Goal: Contribute content: Add original content to the website for others to see

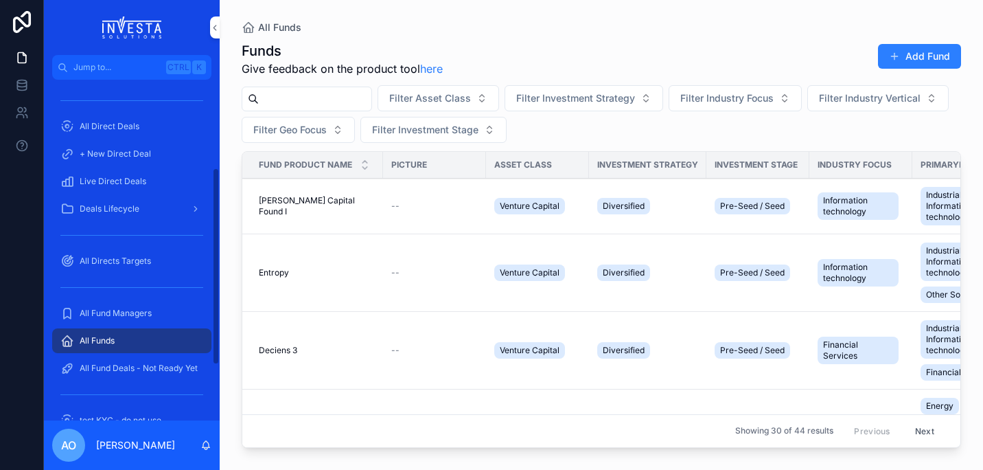
scroll to position [152, 0]
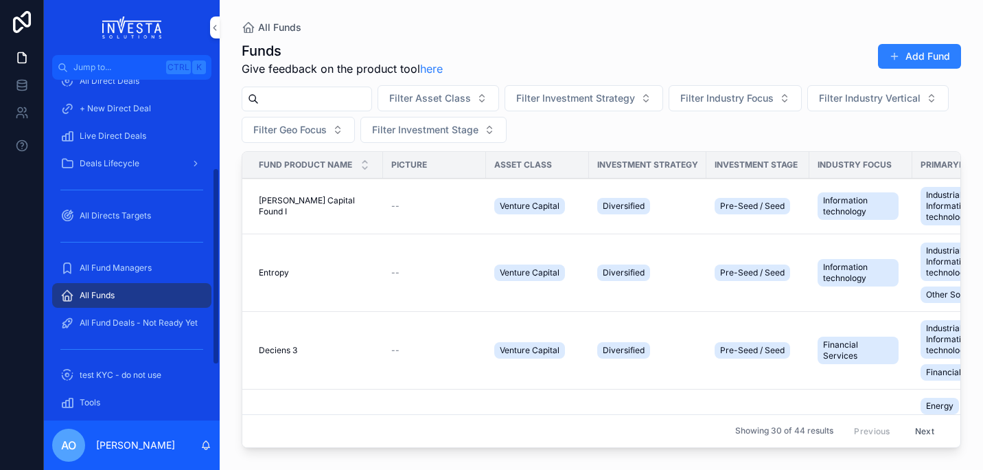
drag, startPoint x: 214, startPoint y: 259, endPoint x: 209, endPoint y: 332, distance: 72.3
click at [209, 332] on div "Home All Direct Products + New Direct Product All Direct Deals + New Direct Dea…" at bounding box center [132, 250] width 176 height 340
click at [94, 262] on span "All Fund Managers" at bounding box center [116, 267] width 72 height 11
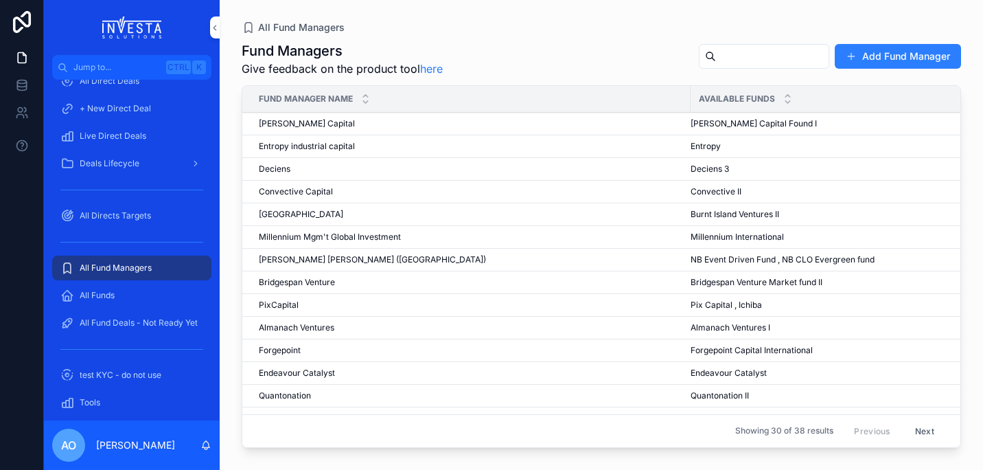
scroll to position [23, 0]
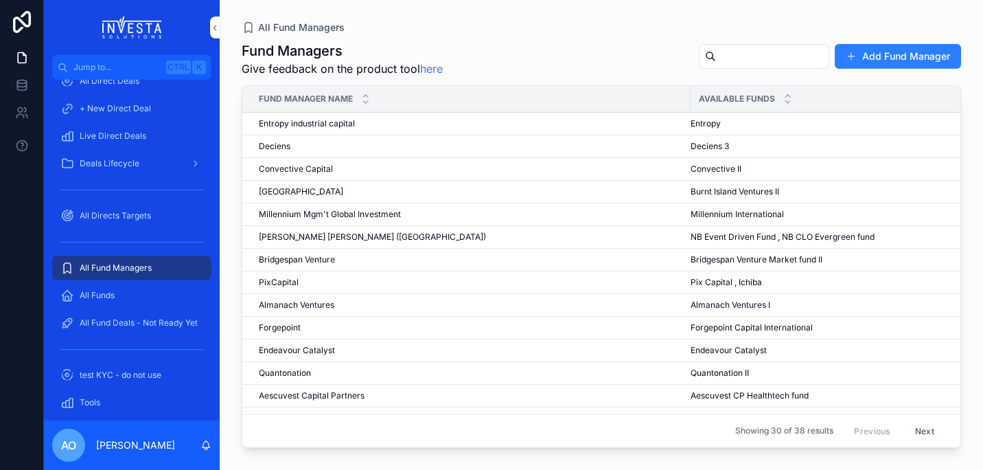
click at [723, 56] on input "scrollable content" at bounding box center [772, 56] width 113 height 19
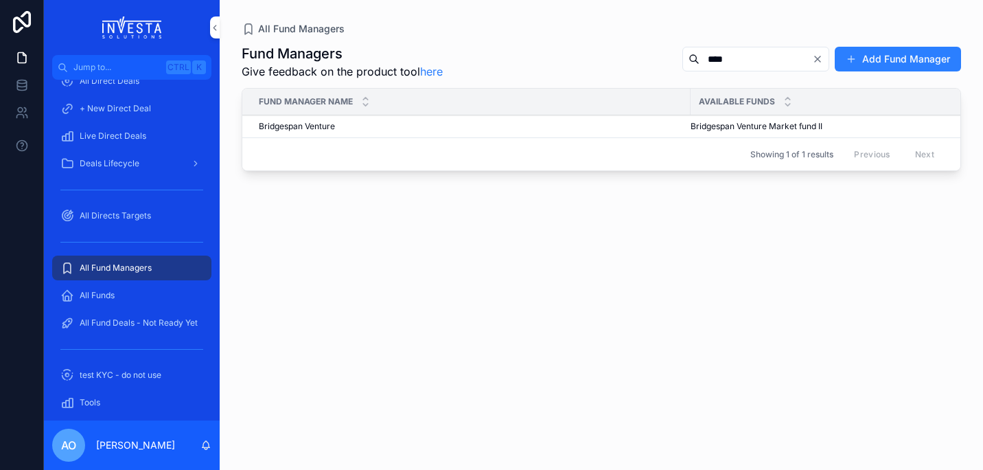
type input "****"
click at [317, 126] on span "Bridgespan Venture" at bounding box center [297, 126] width 76 height 11
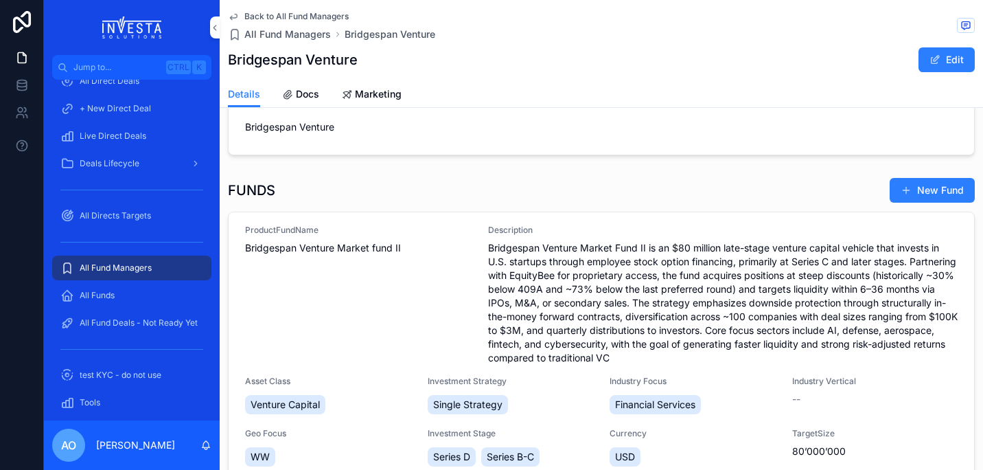
scroll to position [51, 0]
click at [349, 249] on span "Bridgespan Venture Market fund II" at bounding box center [358, 249] width 227 height 14
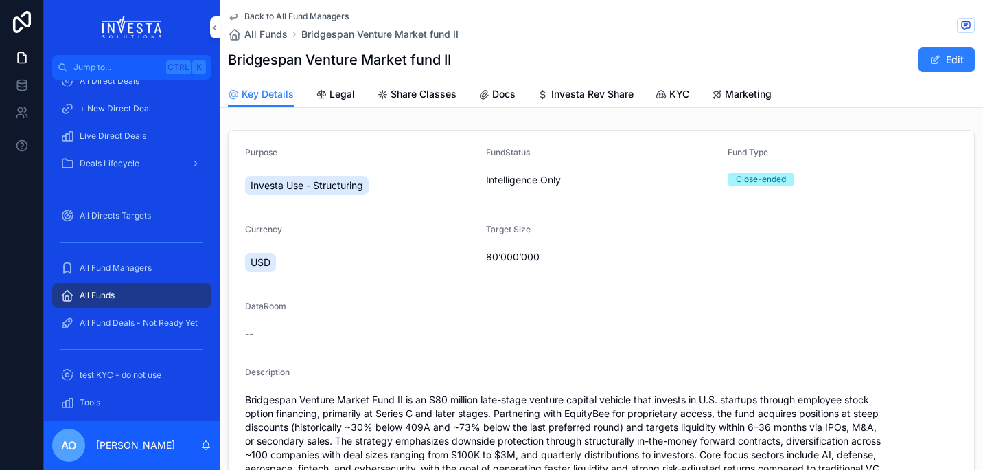
click at [504, 95] on span "Docs" at bounding box center [503, 94] width 23 height 14
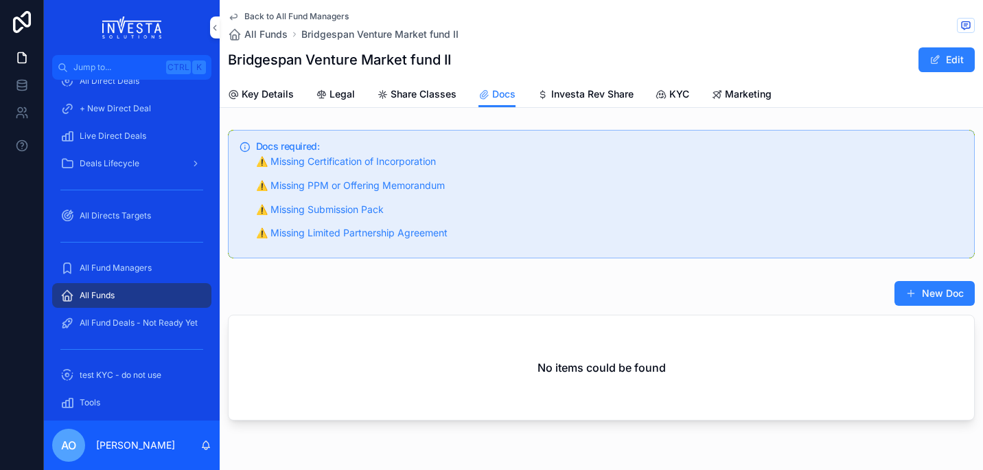
click at [927, 292] on button "New Doc" at bounding box center [934, 293] width 80 height 25
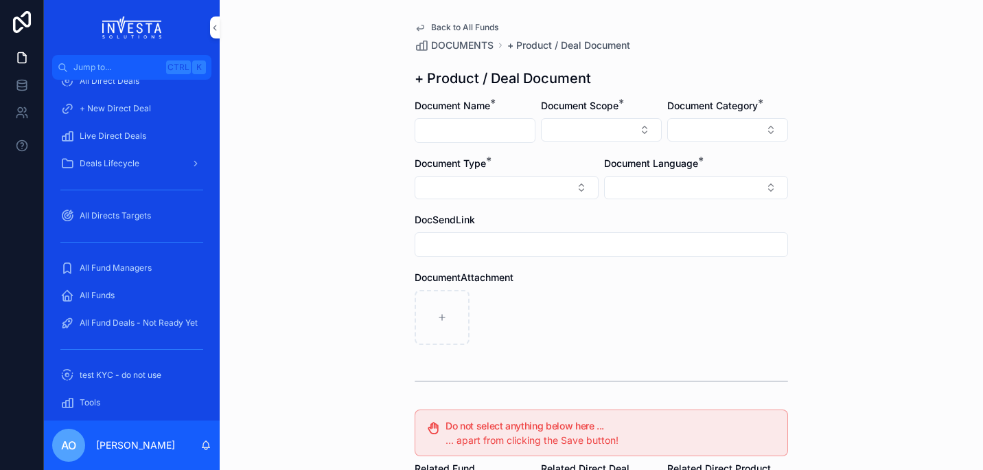
click at [479, 134] on input "scrollable content" at bounding box center [474, 130] width 119 height 19
type input "**********"
click at [638, 132] on button "Select Button" at bounding box center [601, 129] width 121 height 23
click at [573, 209] on div "Fund" at bounding box center [596, 206] width 191 height 22
click at [770, 132] on button "Select Button" at bounding box center [727, 129] width 121 height 23
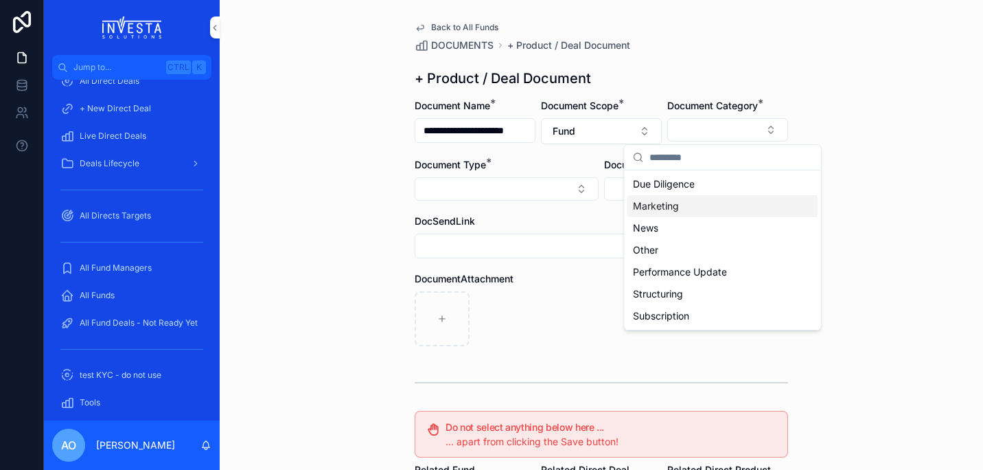
click at [708, 206] on div "Marketing" at bounding box center [722, 206] width 191 height 22
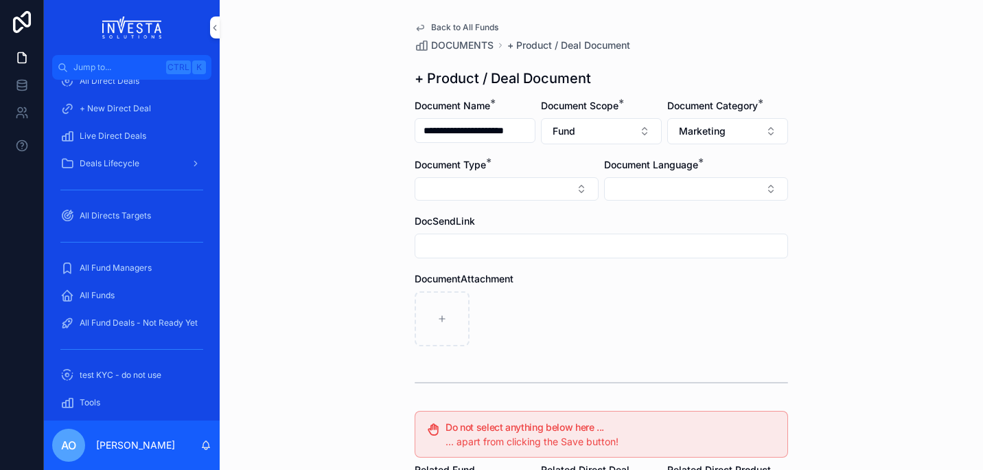
click at [572, 187] on button "Select Button" at bounding box center [507, 188] width 184 height 23
drag, startPoint x: 601, startPoint y: 273, endPoint x: 599, endPoint y: 294, distance: 21.4
click at [599, 294] on div "DocumentAttachment" at bounding box center [601, 309] width 373 height 74
drag, startPoint x: 599, startPoint y: 294, endPoint x: 573, endPoint y: 185, distance: 111.6
click at [573, 185] on button "Select Button" at bounding box center [507, 188] width 184 height 23
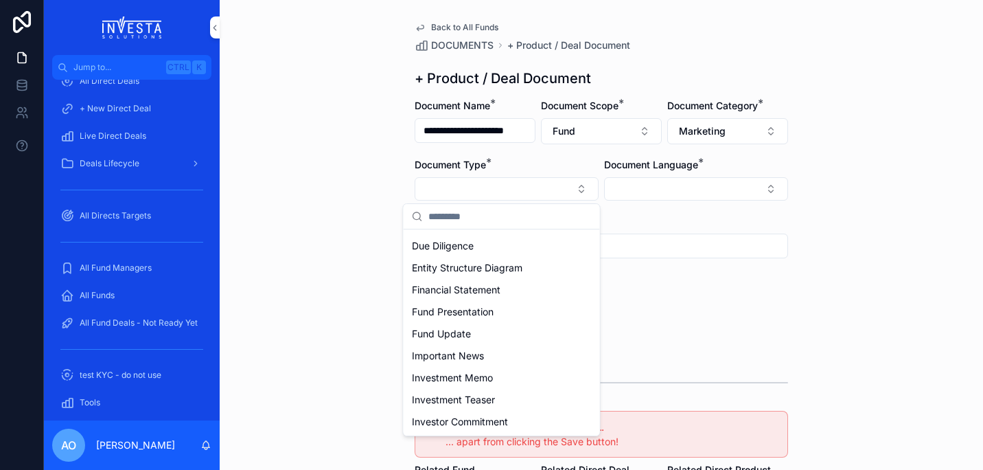
scroll to position [134, 0]
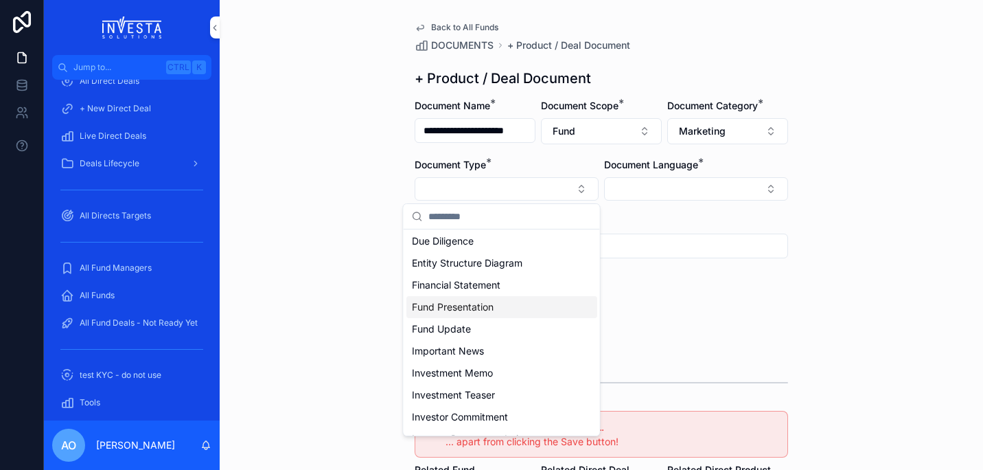
click at [499, 307] on div "Fund Presentation" at bounding box center [501, 307] width 191 height 22
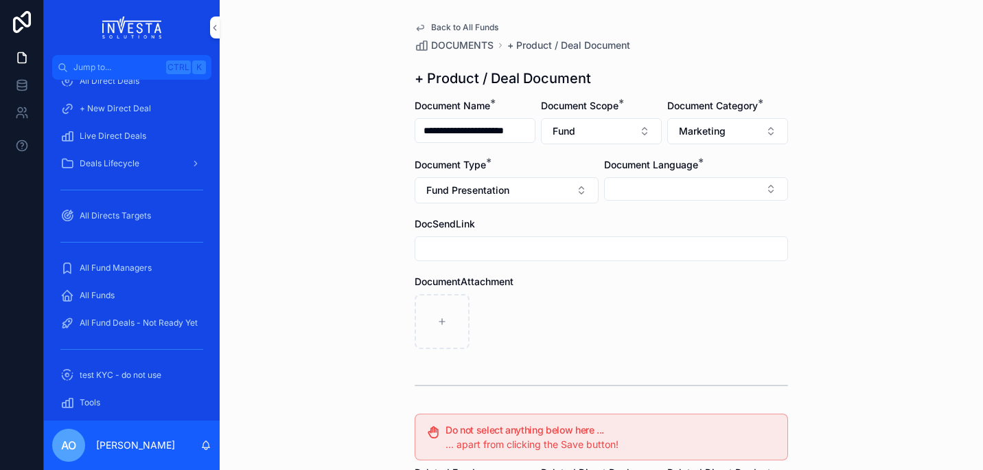
click at [764, 189] on button "Select Button" at bounding box center [696, 188] width 184 height 23
click at [681, 280] on div "English" at bounding box center [691, 287] width 191 height 22
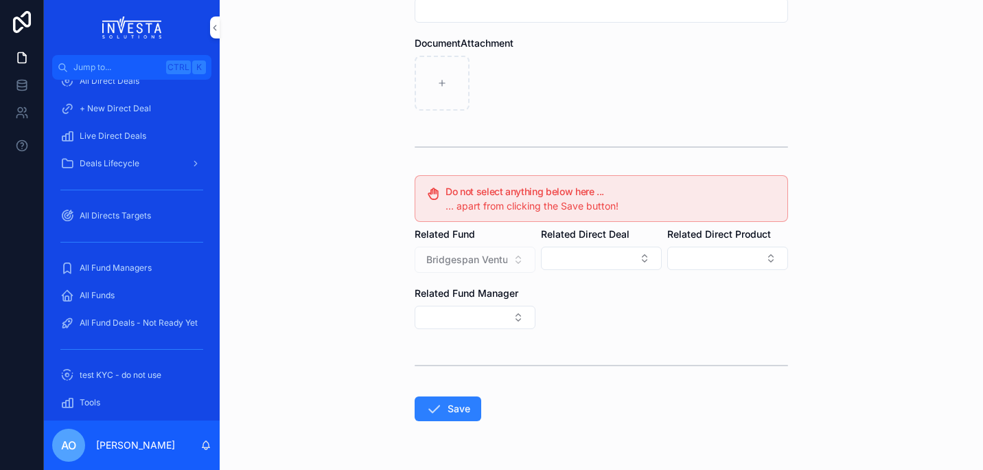
scroll to position [279, 0]
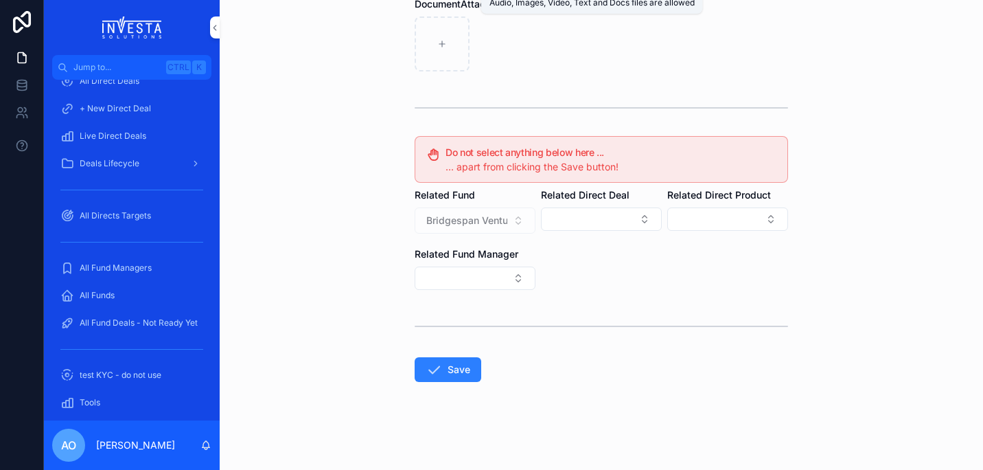
click at [437, 48] on icon "scrollable content" at bounding box center [442, 44] width 10 height 10
type input "**********"
click at [452, 374] on button "Save" at bounding box center [448, 369] width 67 height 25
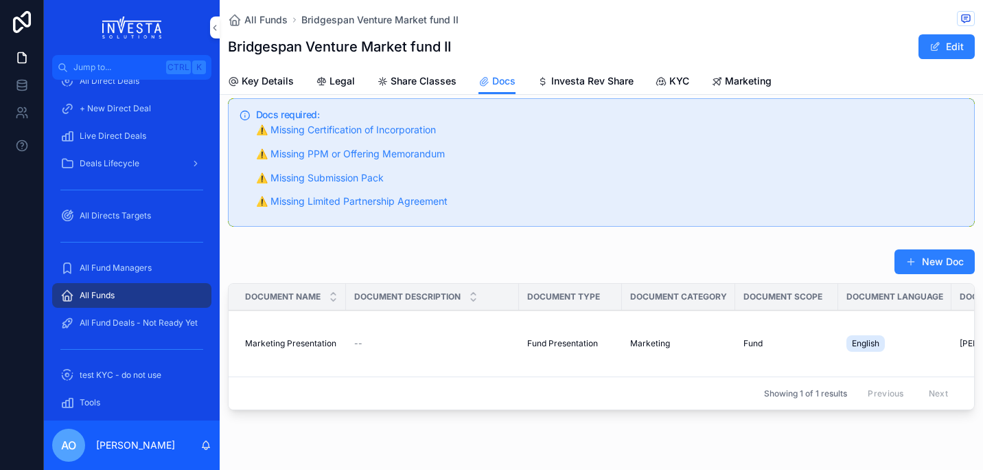
scroll to position [8, 0]
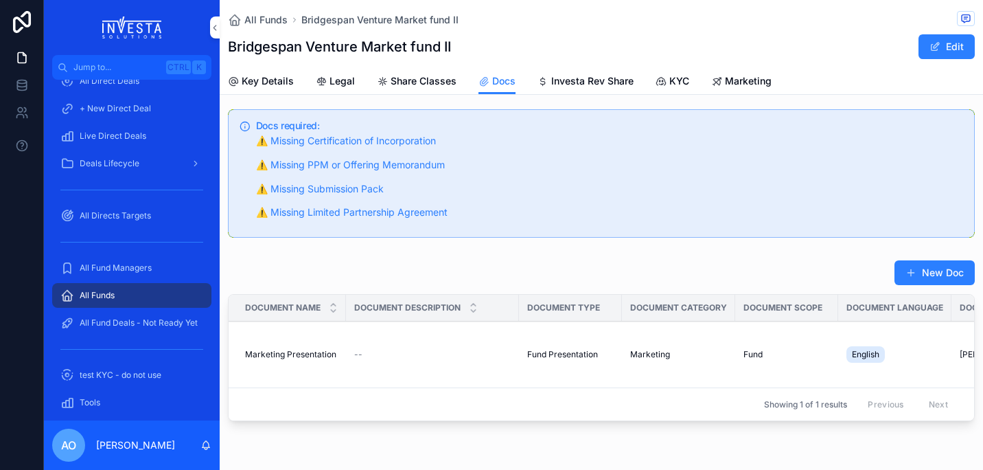
click at [269, 80] on span "Key Details" at bounding box center [268, 81] width 52 height 14
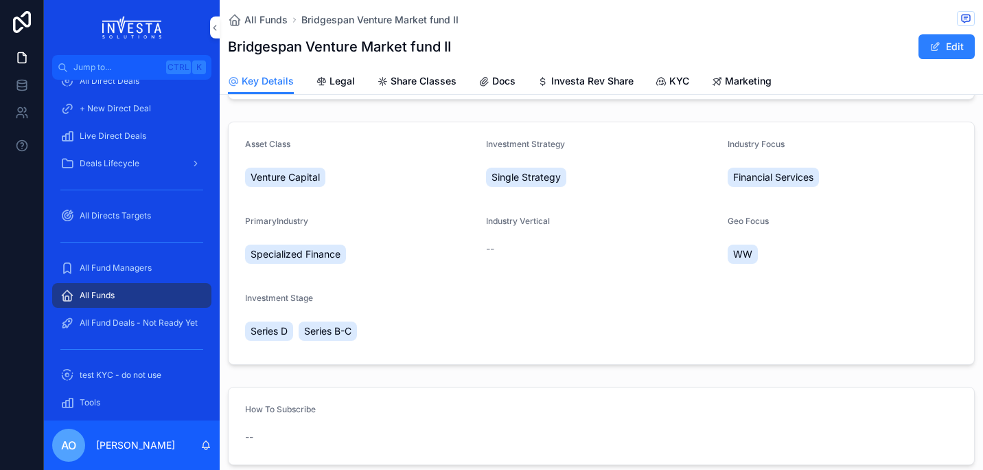
scroll to position [339, 0]
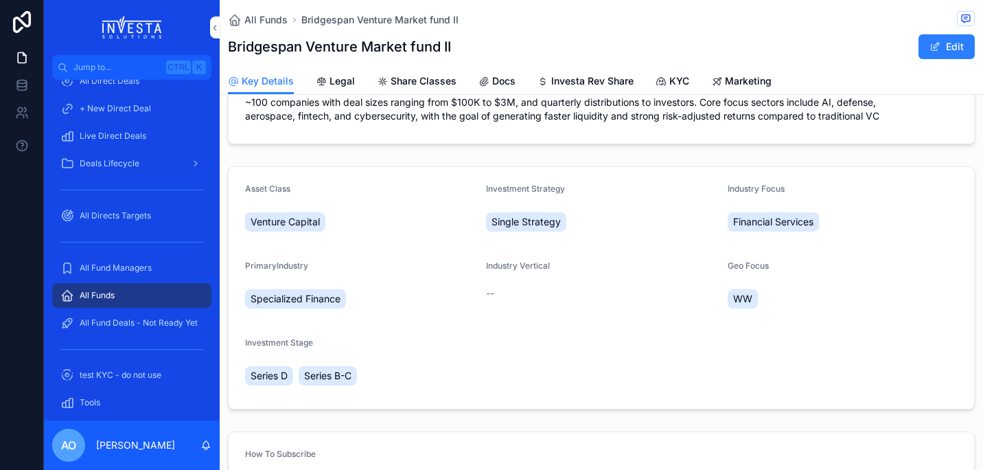
click at [494, 78] on span "Docs" at bounding box center [503, 81] width 23 height 14
